Goal: Task Accomplishment & Management: Complete application form

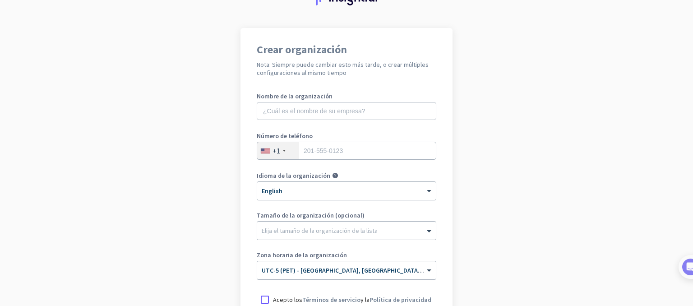
scroll to position [90, 0]
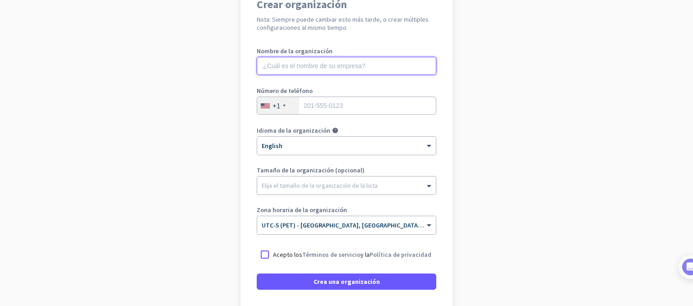
click at [306, 71] on input "text" at bounding box center [346, 66] width 179 height 18
type input "Beyond"
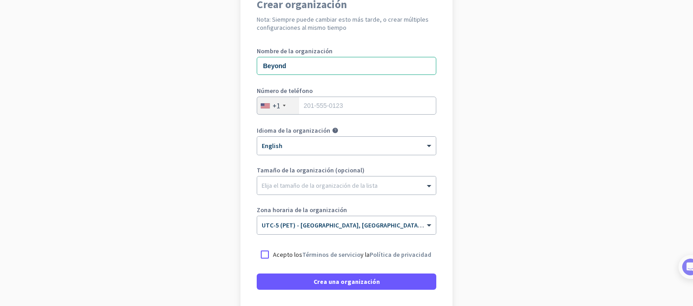
click at [278, 109] on div "+1" at bounding box center [278, 105] width 42 height 17
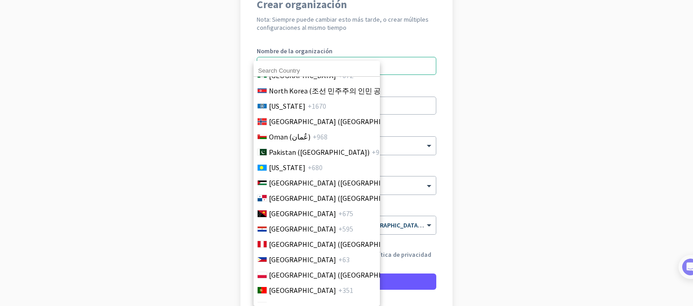
scroll to position [2525, 0]
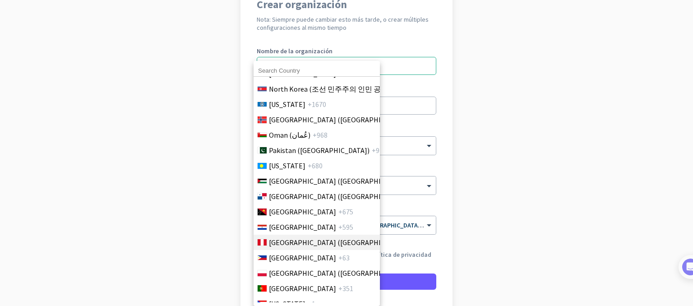
click at [295, 242] on span "[GEOGRAPHIC_DATA] ([GEOGRAPHIC_DATA])" at bounding box center [339, 242] width 141 height 11
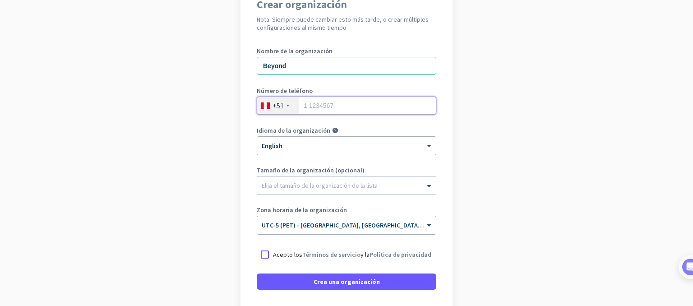
click at [340, 103] on input "tel" at bounding box center [346, 105] width 179 height 18
type input "984268629"
click at [445, 166] on div "Crear organización Nota: Siempre puede cambiar esto más tarde, o crear múltiple…" at bounding box center [346, 155] width 212 height 345
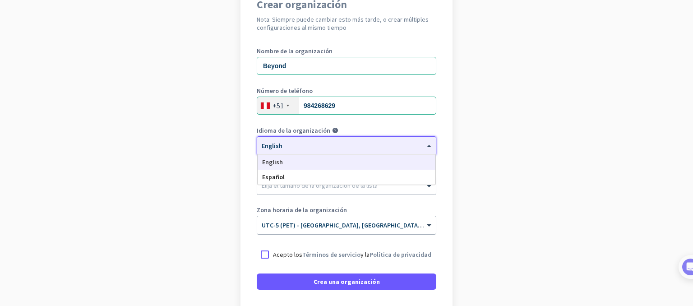
click at [299, 148] on div "× English" at bounding box center [340, 146] width 167 height 8
click at [285, 179] on div "Español" at bounding box center [346, 177] width 178 height 15
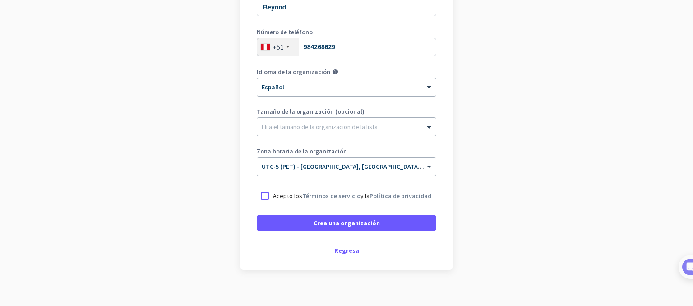
scroll to position [158, 0]
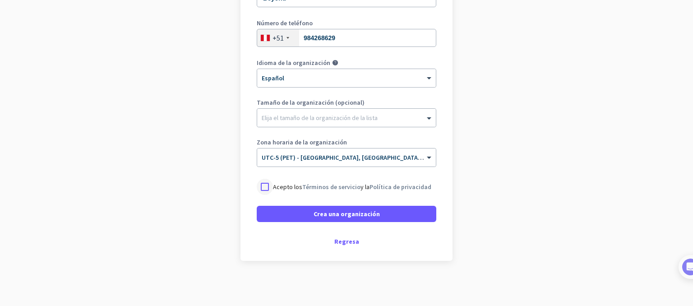
click at [262, 185] on div at bounding box center [265, 187] width 16 height 16
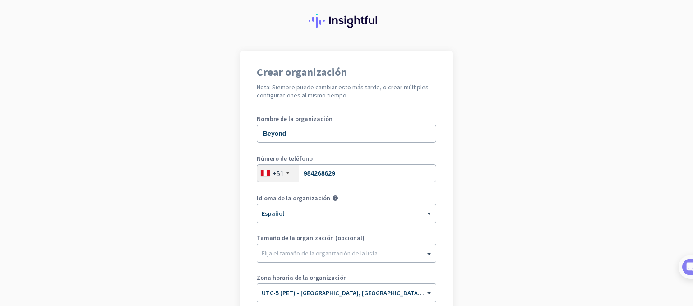
scroll to position [0, 0]
